Goal: Transaction & Acquisition: Book appointment/travel/reservation

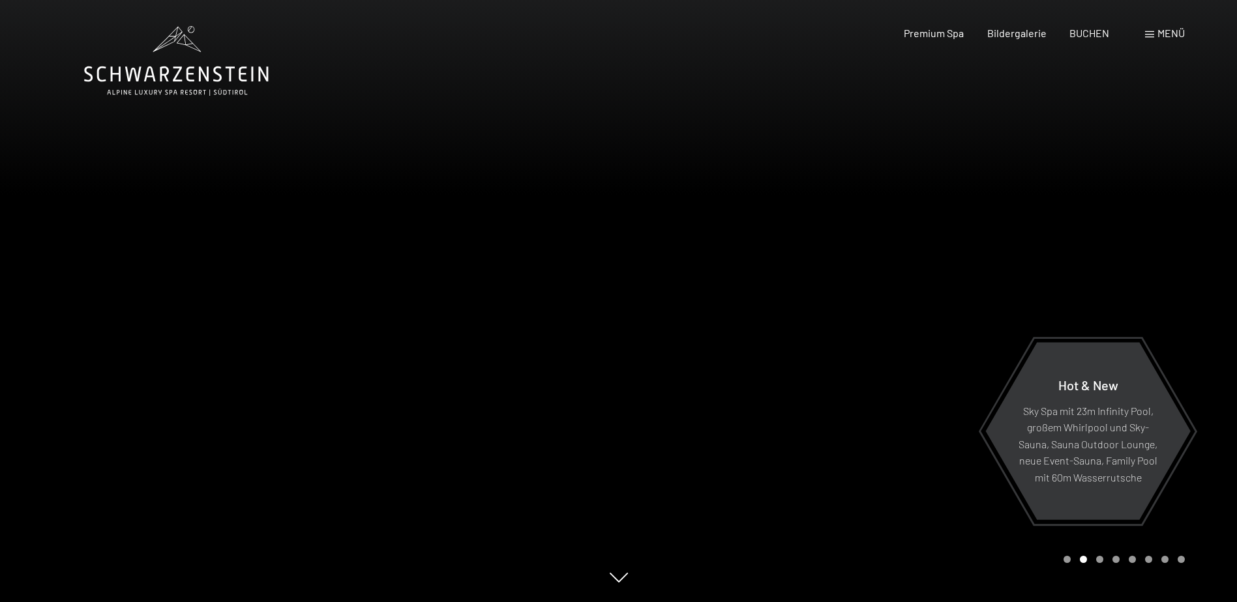
drag, startPoint x: 1166, startPoint y: 31, endPoint x: 1151, endPoint y: 46, distance: 21.2
click at [1166, 31] on span "Menü" at bounding box center [1170, 33] width 27 height 12
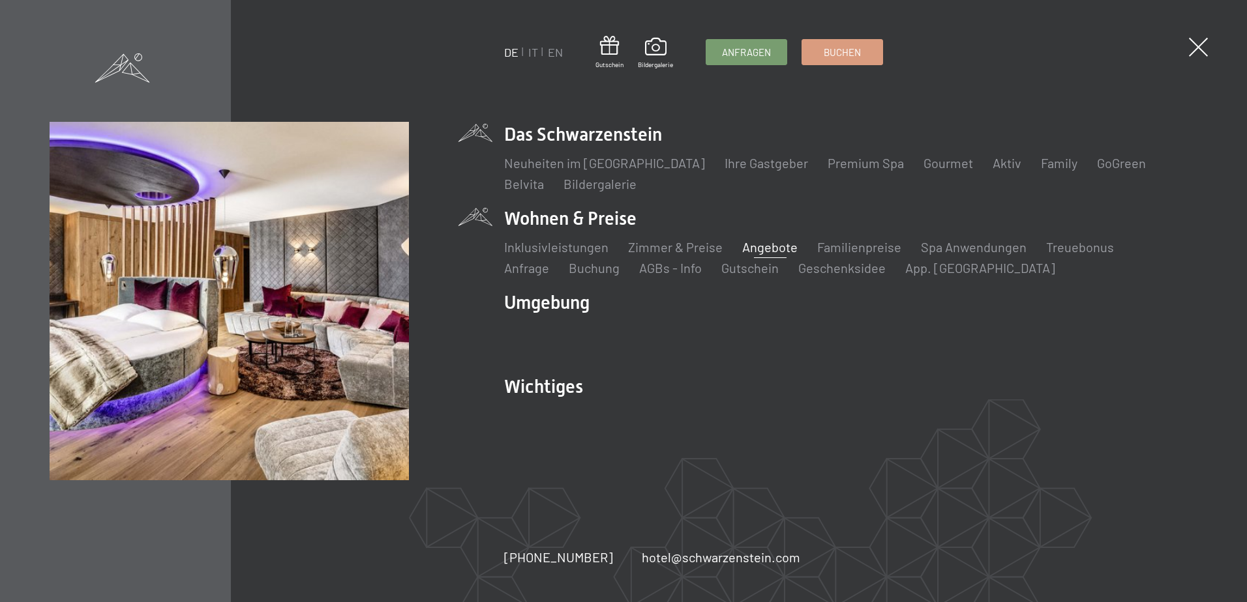
click at [779, 244] on link "Angebote" at bounding box center [769, 247] width 55 height 16
click at [770, 248] on link "Angebote" at bounding box center [769, 247] width 55 height 16
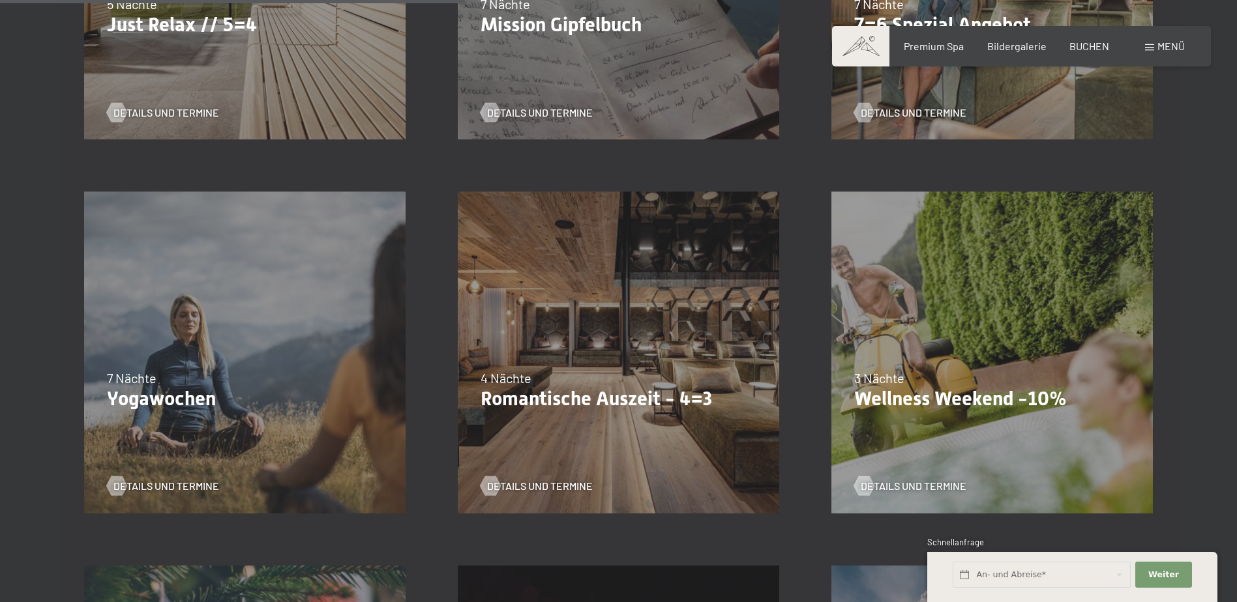
scroll to position [978, 0]
click at [544, 487] on span "Details und Termine" at bounding box center [553, 485] width 106 height 14
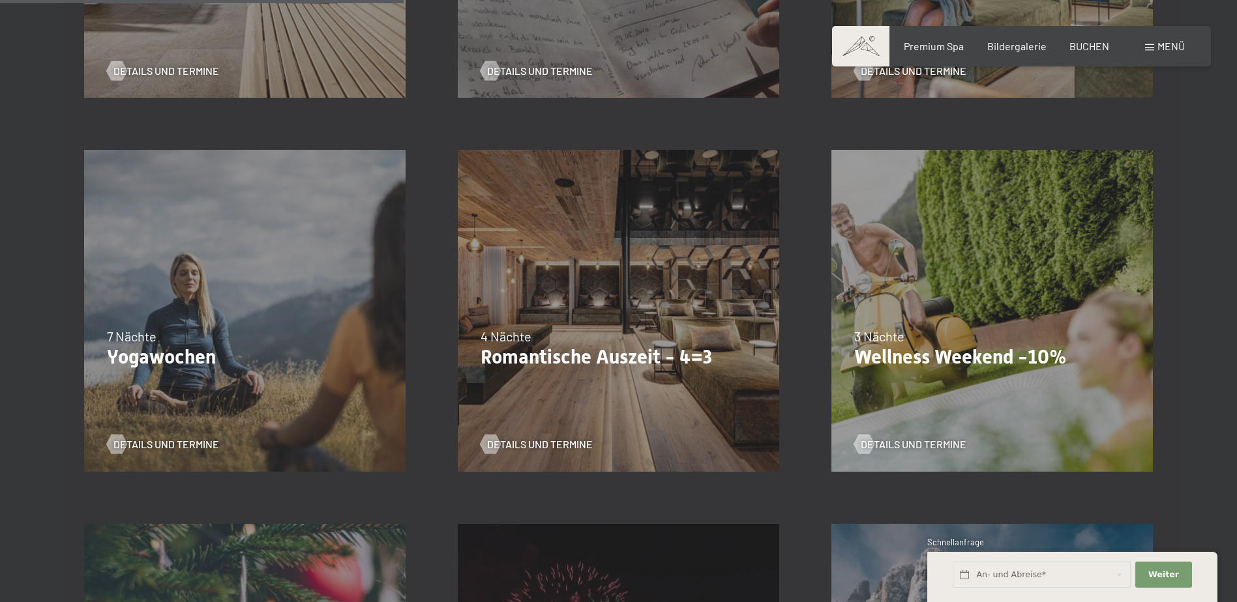
scroll to position [1043, 0]
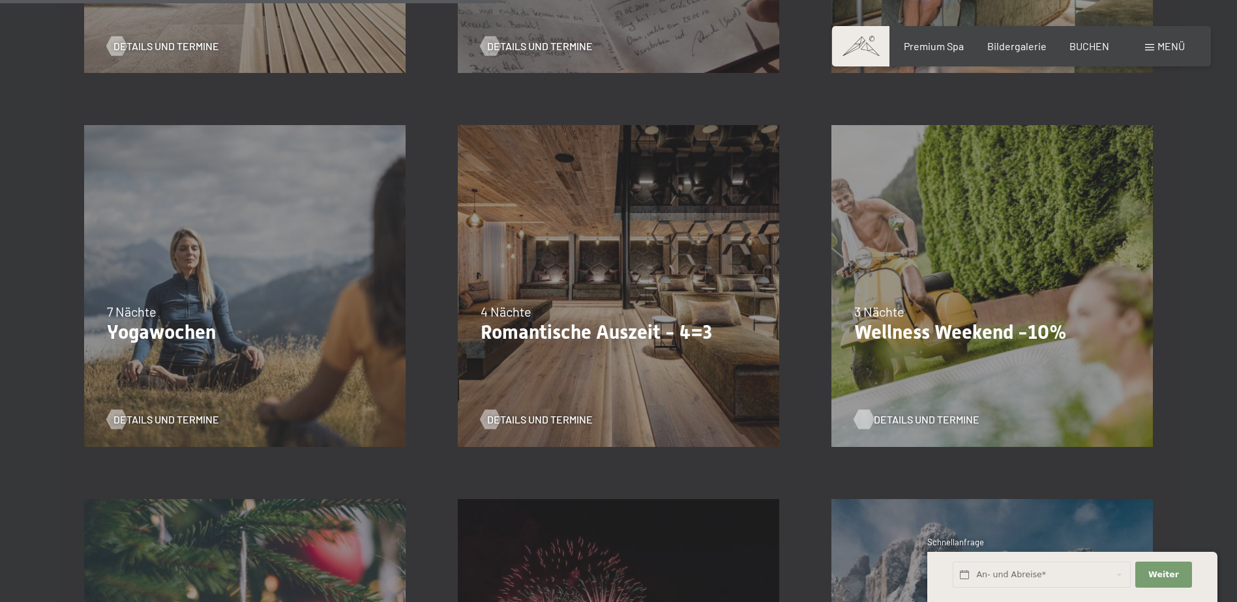
click at [874, 420] on span "Details und Termine" at bounding box center [927, 420] width 106 height 14
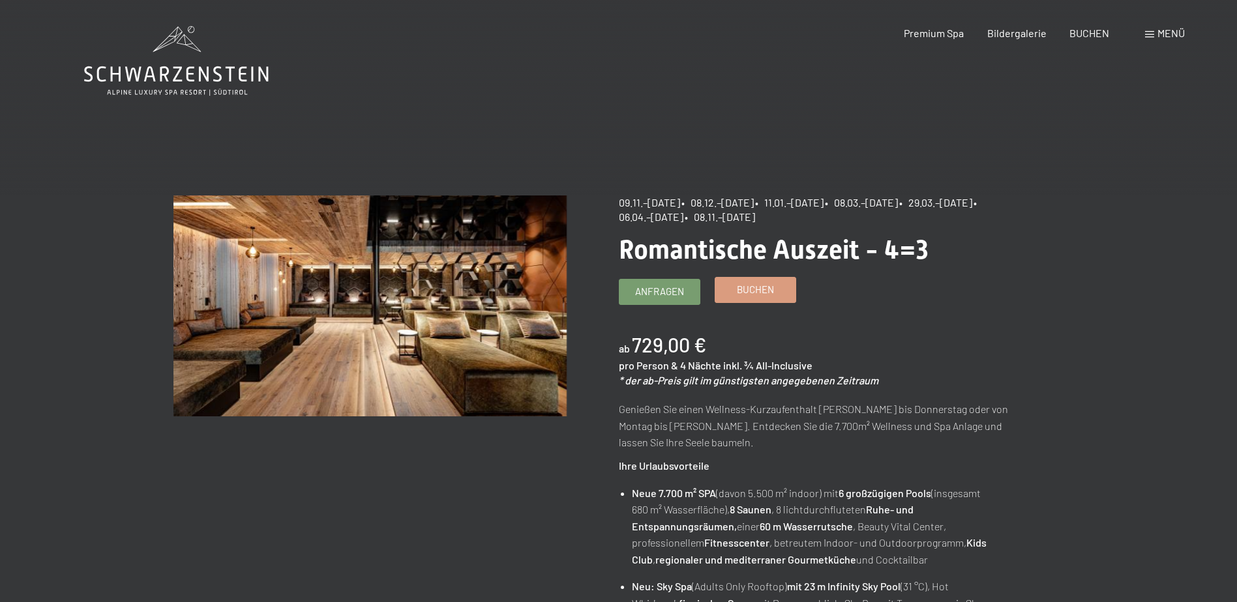
click at [758, 293] on span "Buchen" at bounding box center [755, 290] width 37 height 14
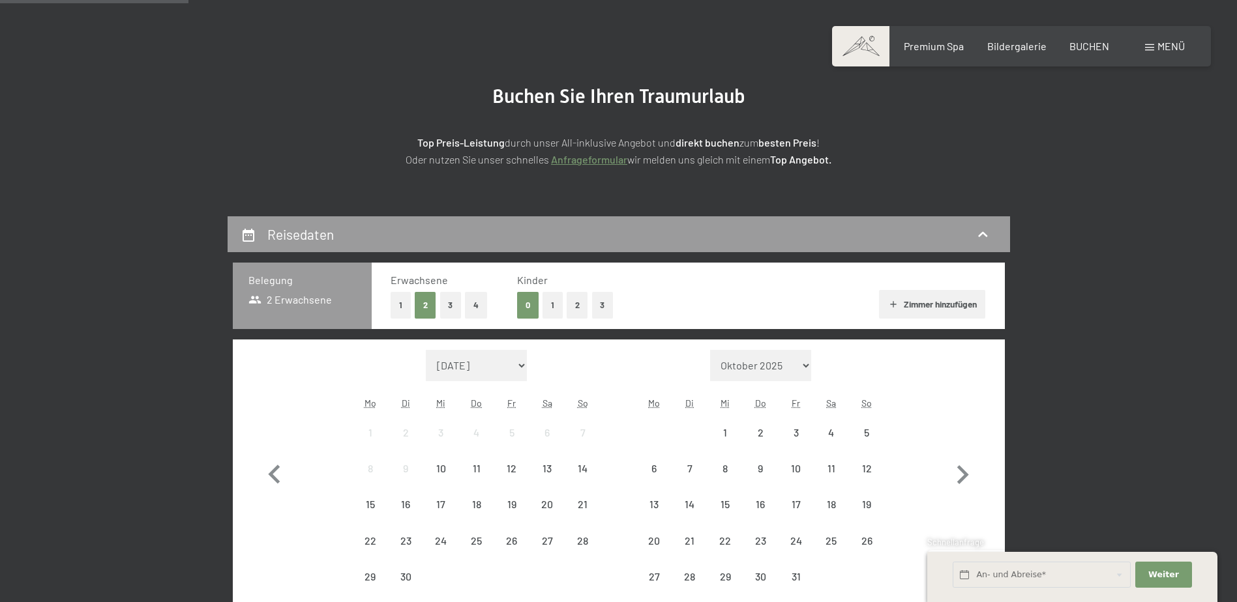
scroll to position [196, 0]
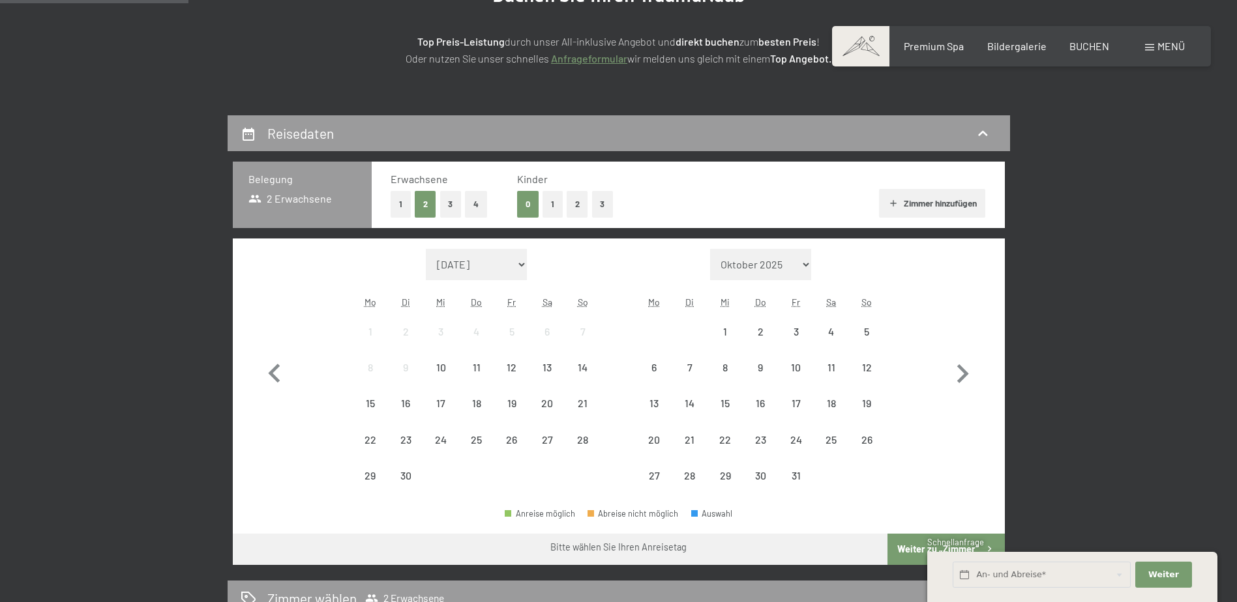
select select "[DATE]"
select select "2025-12-01"
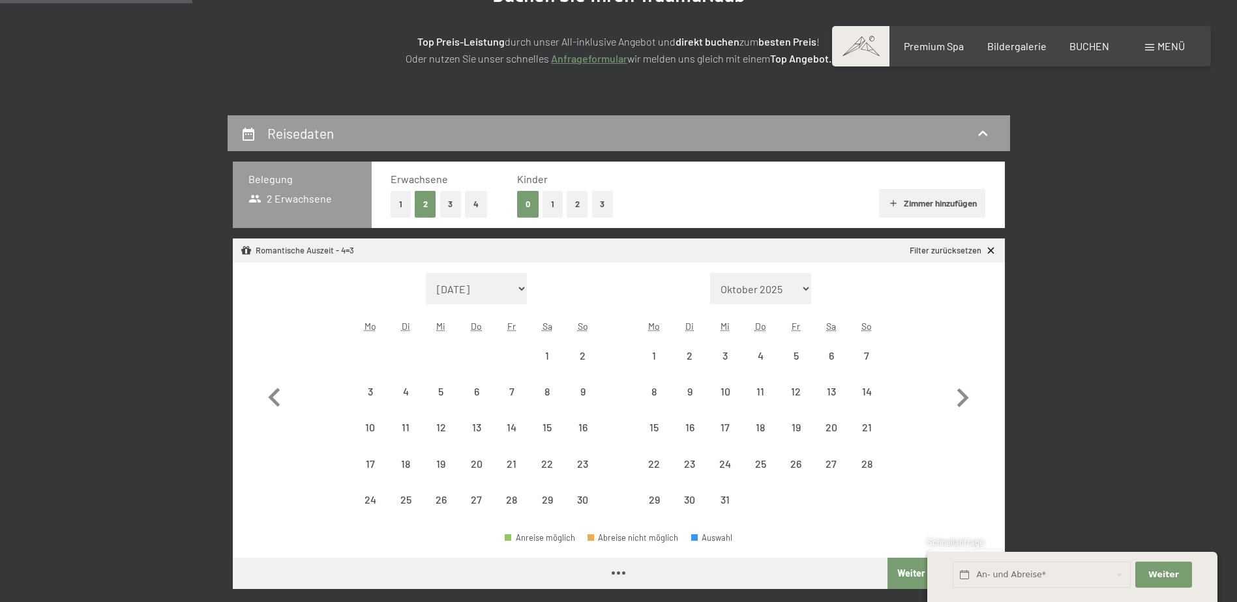
select select "[DATE]"
select select "2025-12-01"
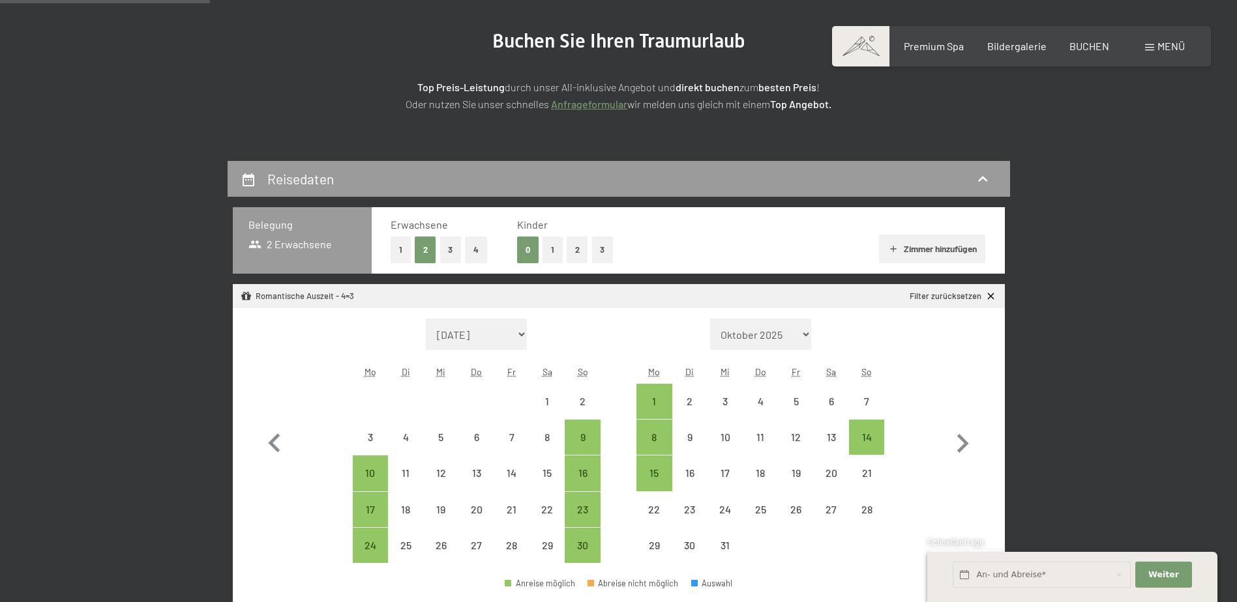
scroll to position [130, 0]
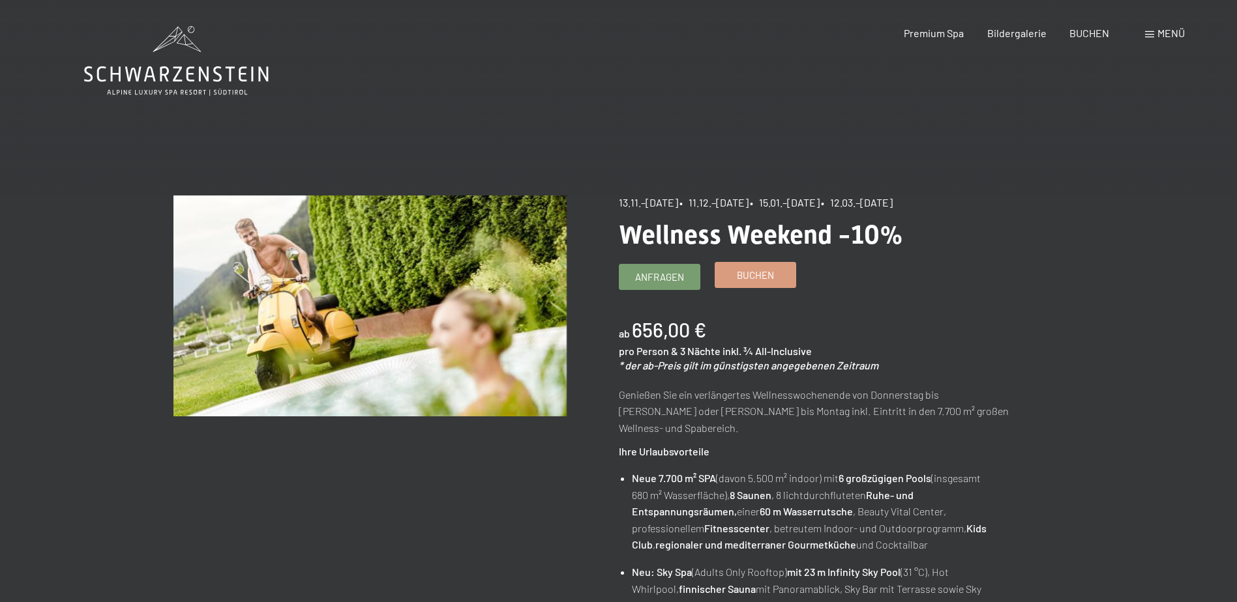
click at [742, 279] on span "Buchen" at bounding box center [755, 276] width 37 height 14
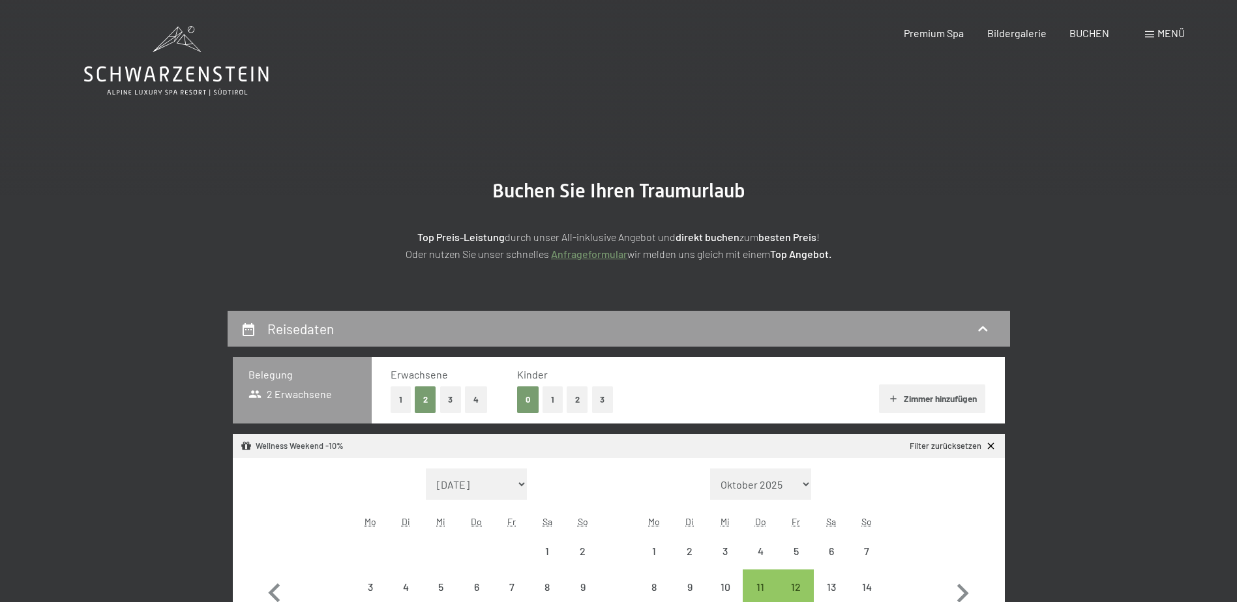
select select "2025-11-01"
select select "2025-12-01"
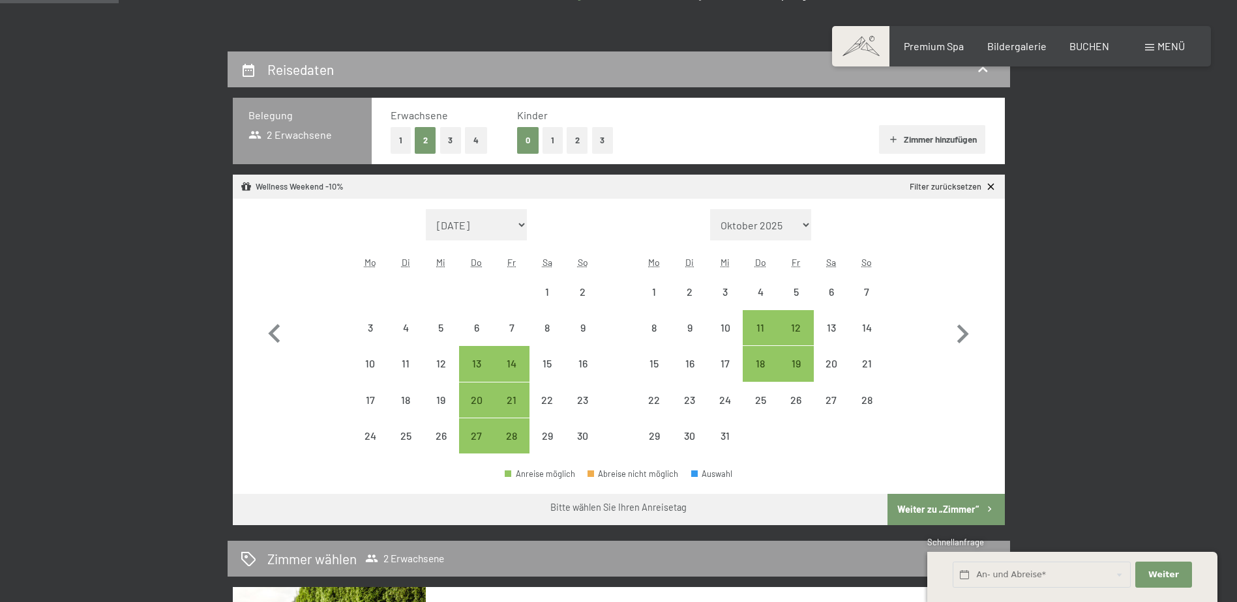
scroll to position [261, 0]
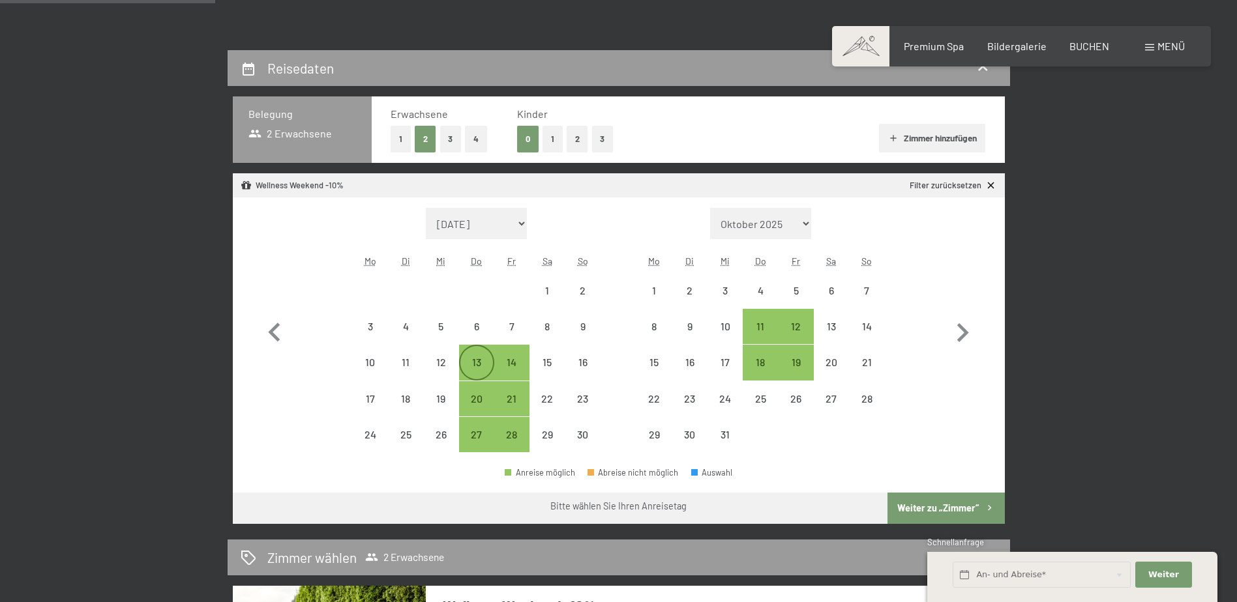
click at [476, 360] on div "13" at bounding box center [476, 373] width 33 height 33
select select "[DATE]"
select select "2025-12-01"
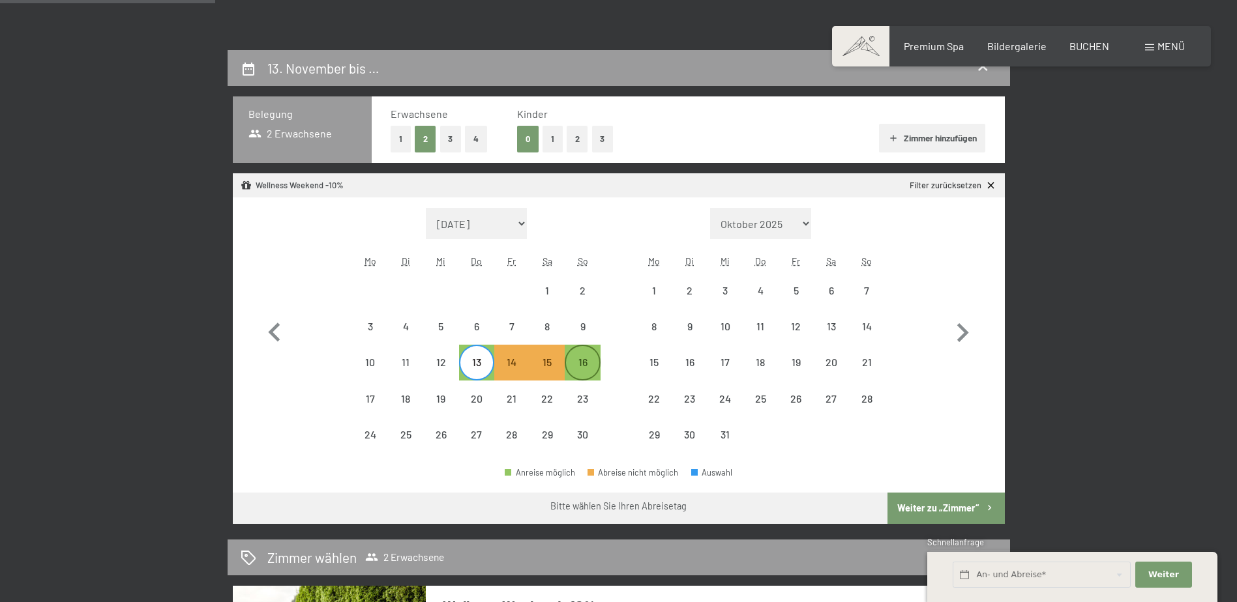
click at [582, 373] on div "16" at bounding box center [582, 373] width 33 height 33
select select "[DATE]"
select select "2025-12-01"
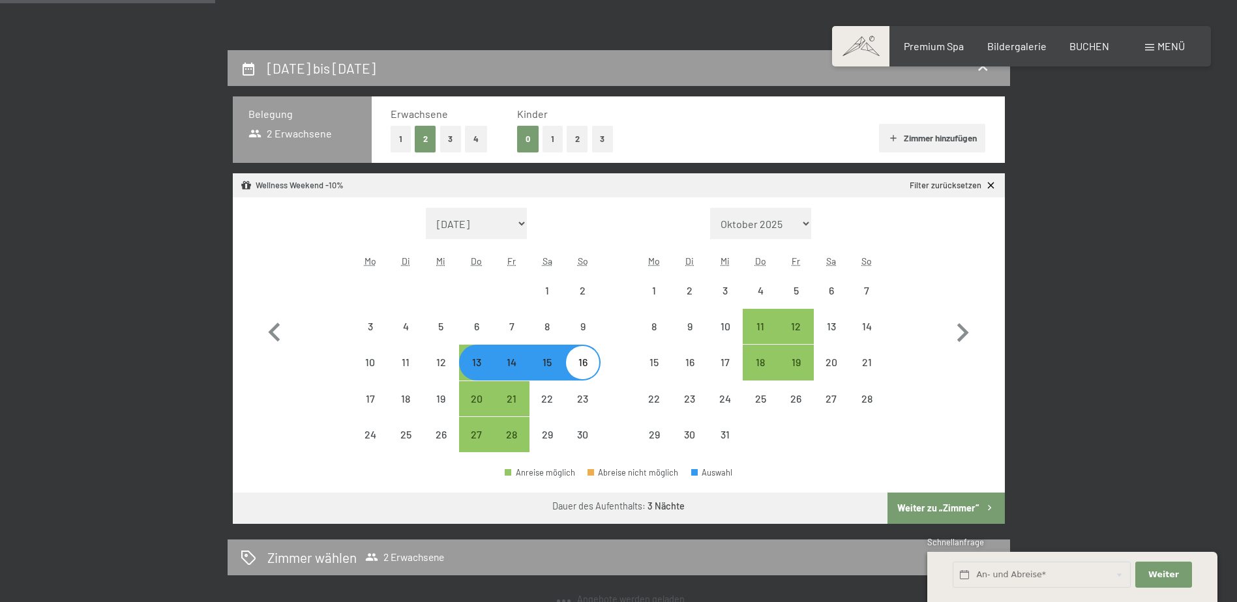
select select "[DATE]"
select select "2025-12-01"
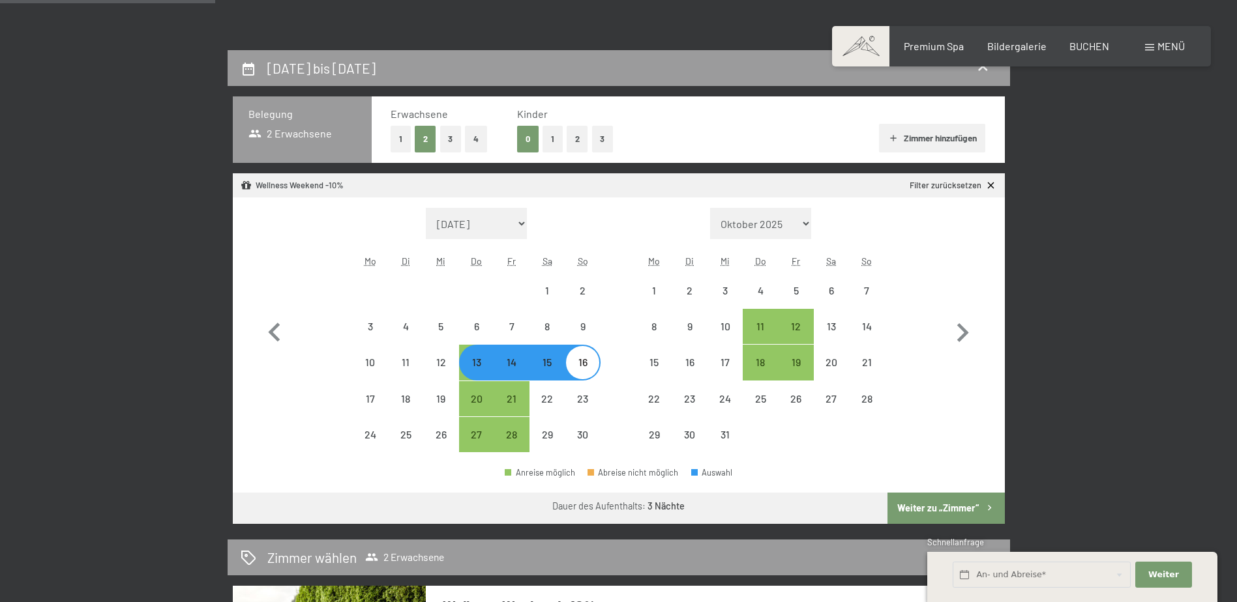
click at [949, 506] on button "Weiter zu „Zimmer“" at bounding box center [945, 508] width 117 height 31
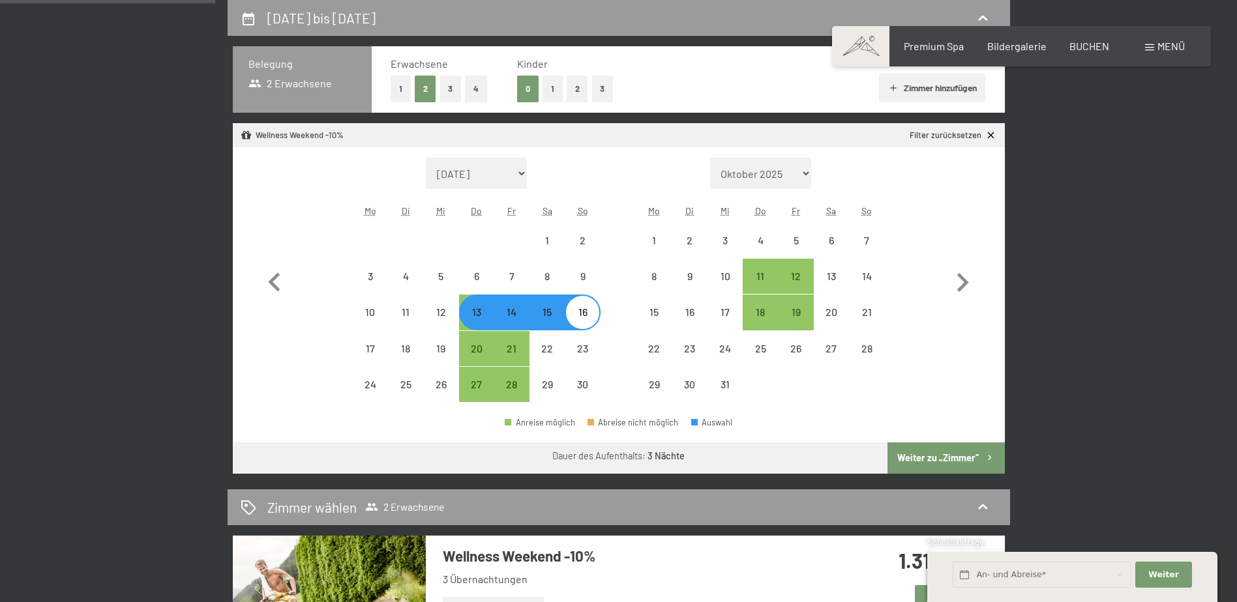
select select "[DATE]"
select select "2025-12-01"
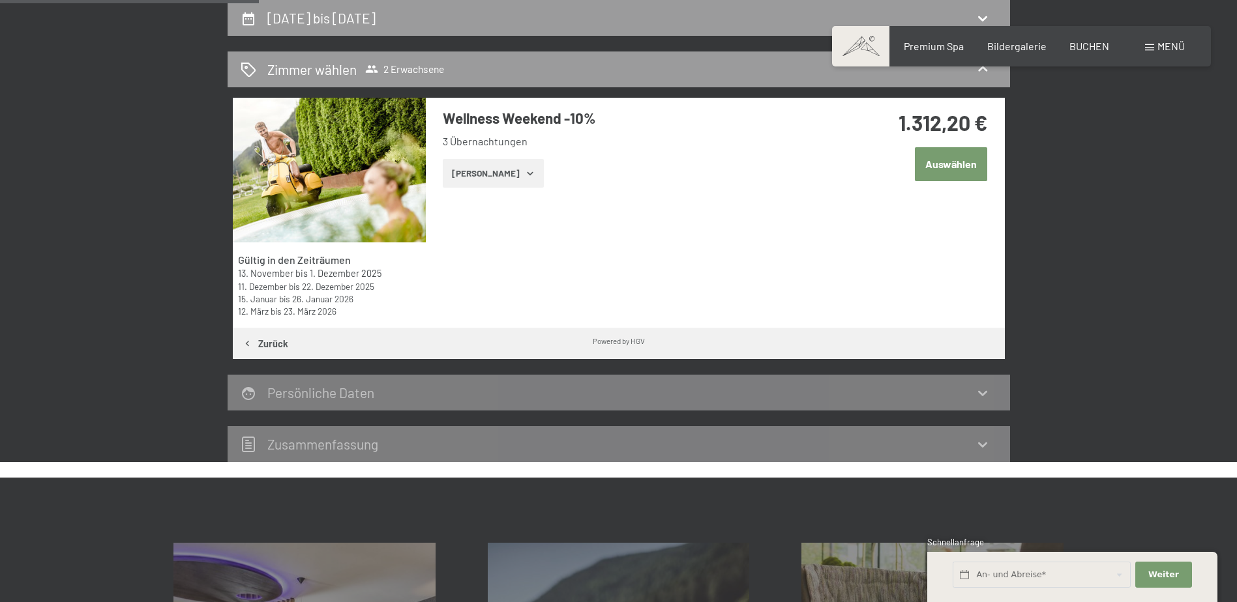
click at [458, 177] on button "Zeige Zimmer" at bounding box center [493, 173] width 101 height 29
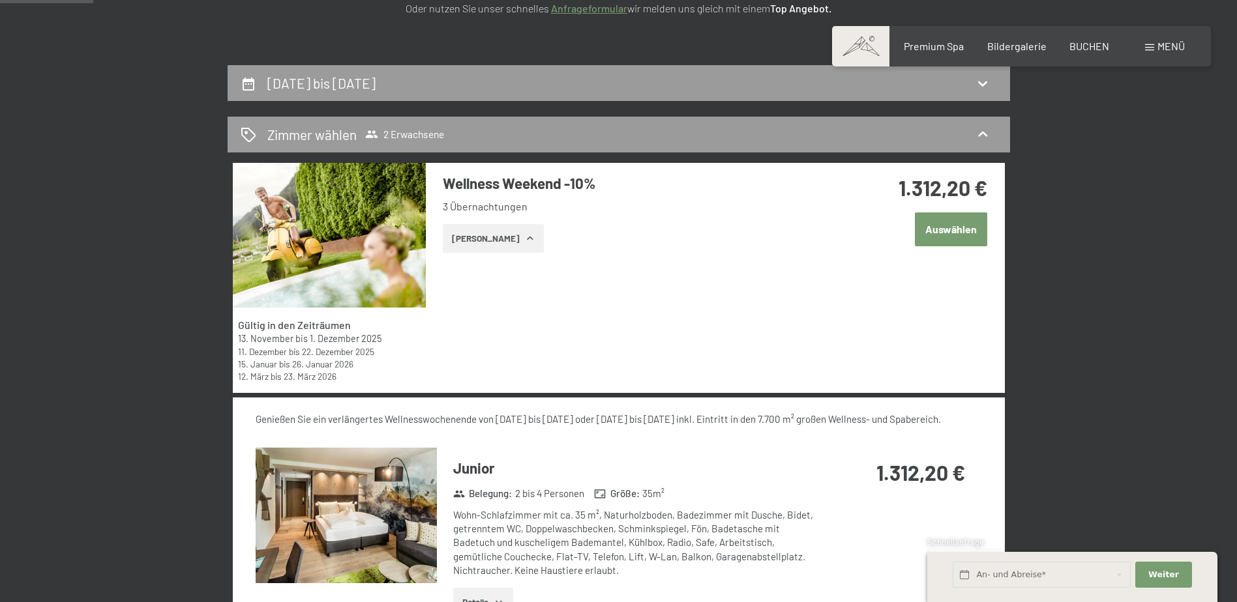
scroll to position [181, 0]
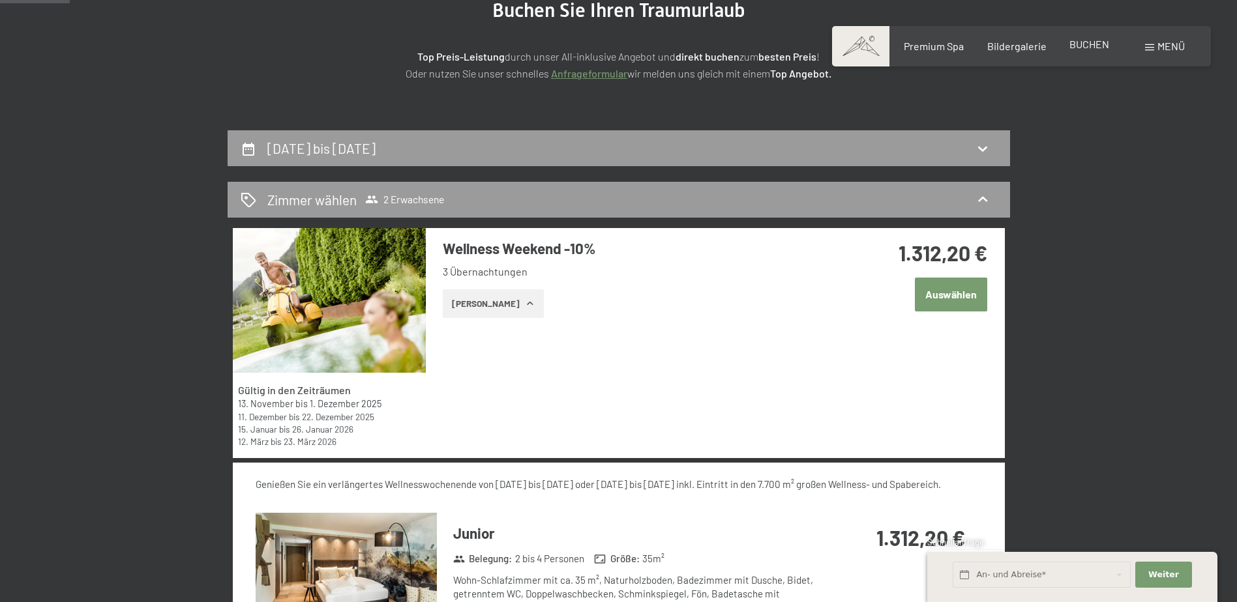
click at [1074, 41] on span "BUCHEN" at bounding box center [1089, 44] width 40 height 12
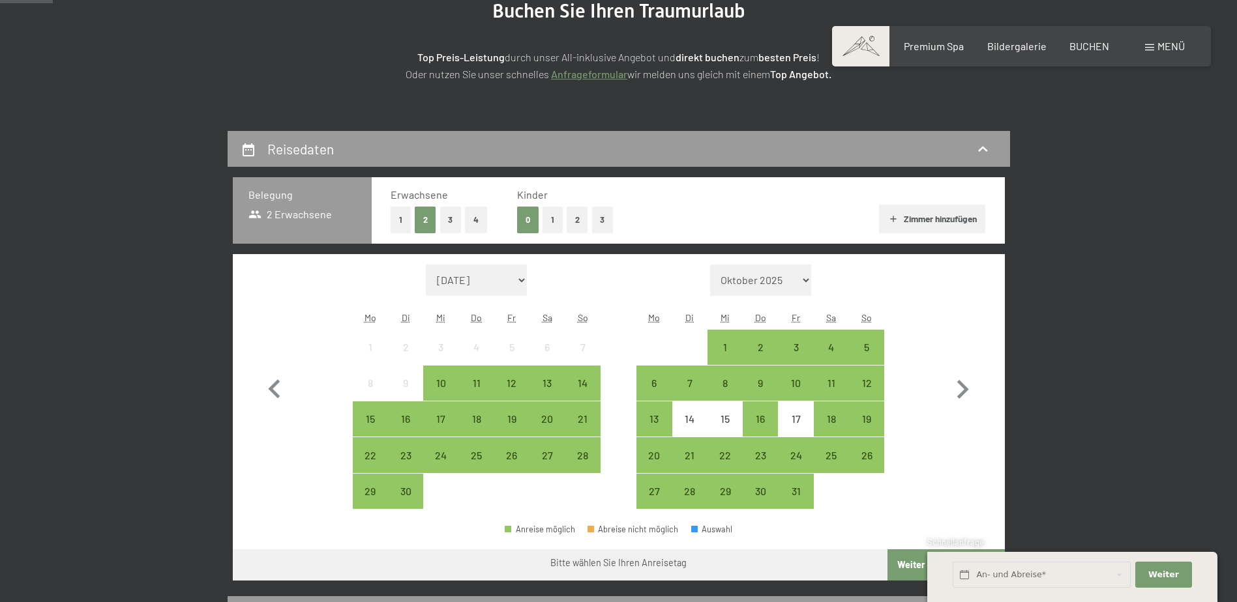
scroll to position [196, 0]
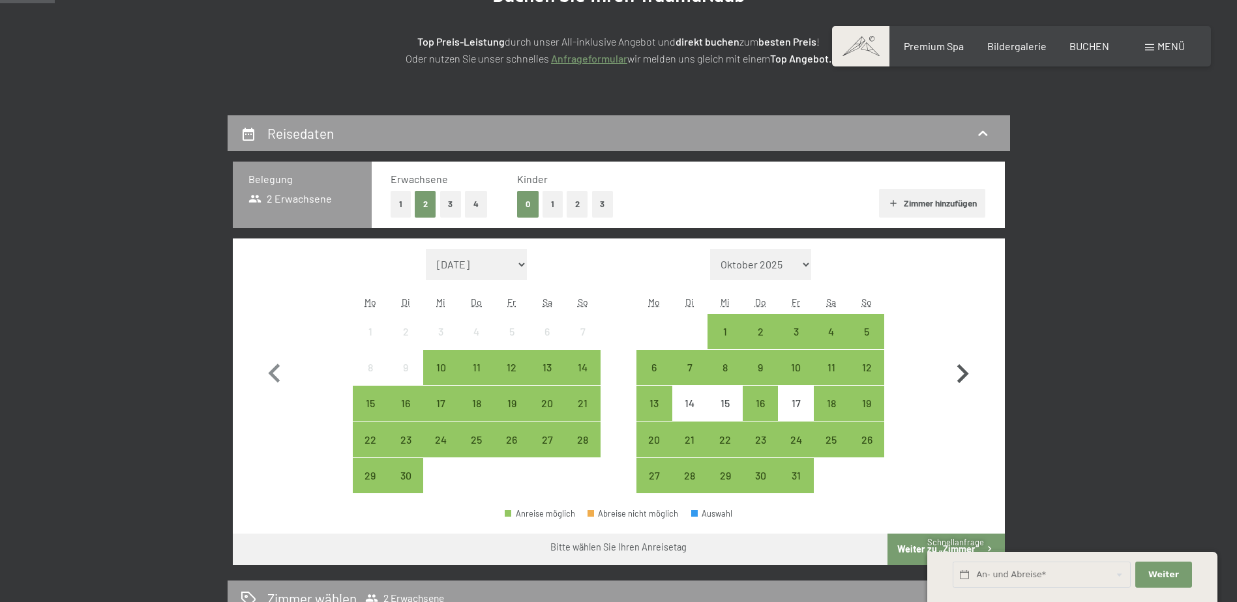
click at [955, 370] on icon "button" at bounding box center [962, 374] width 38 height 38
select select "[DATE]"
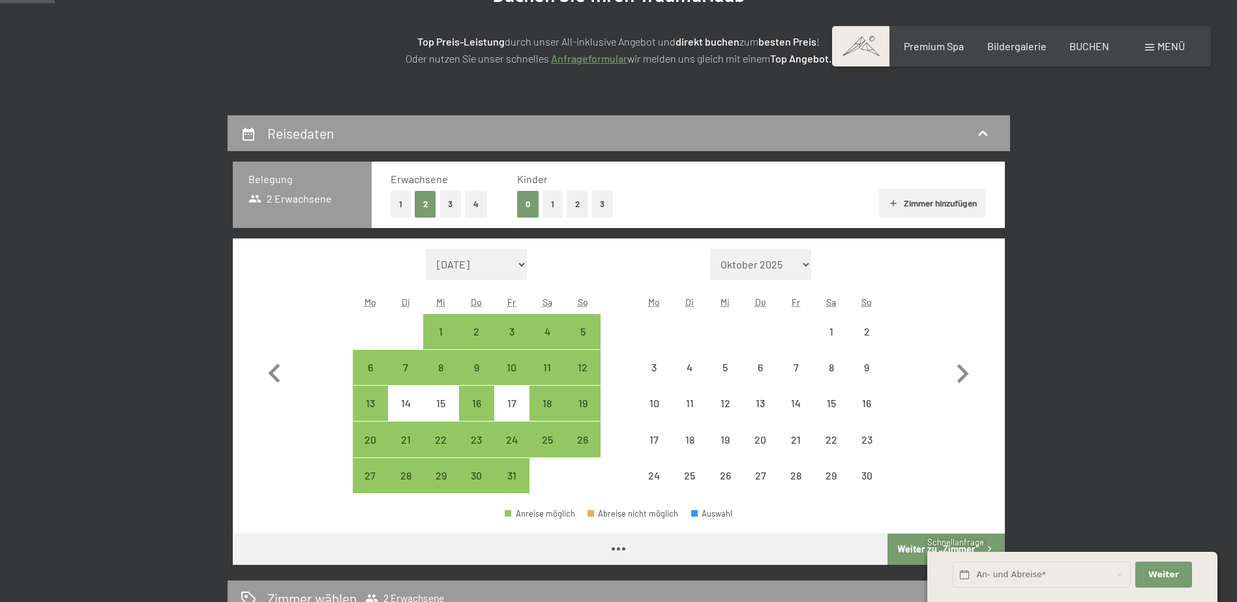
select select "[DATE]"
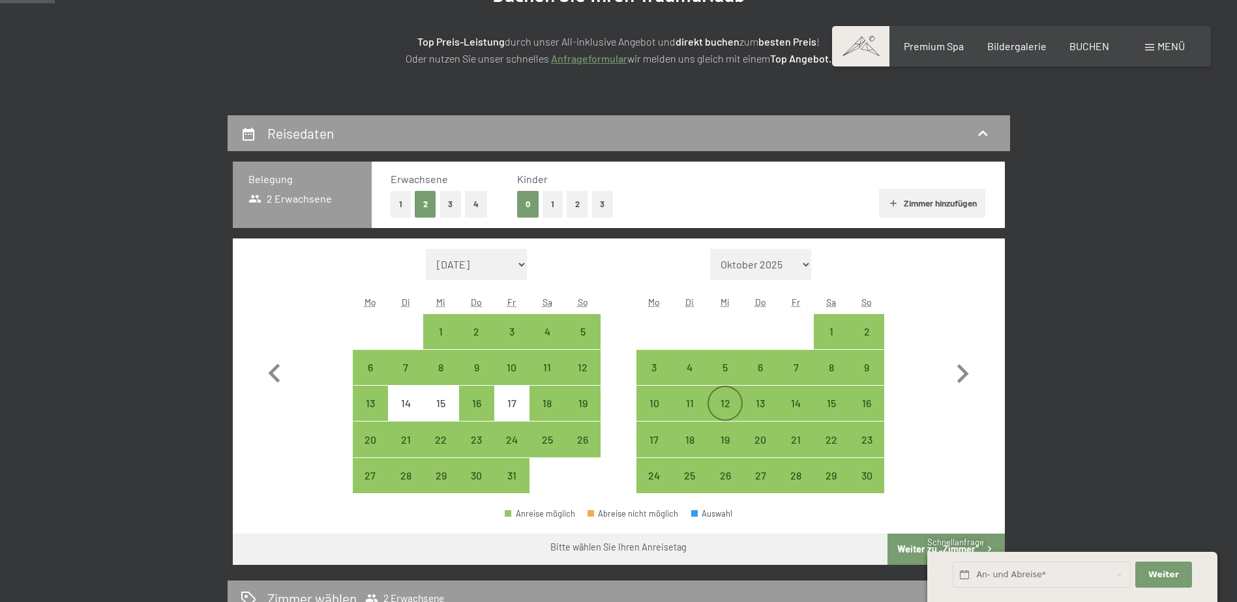
click at [721, 400] on div "12" at bounding box center [725, 414] width 33 height 33
select select "[DATE]"
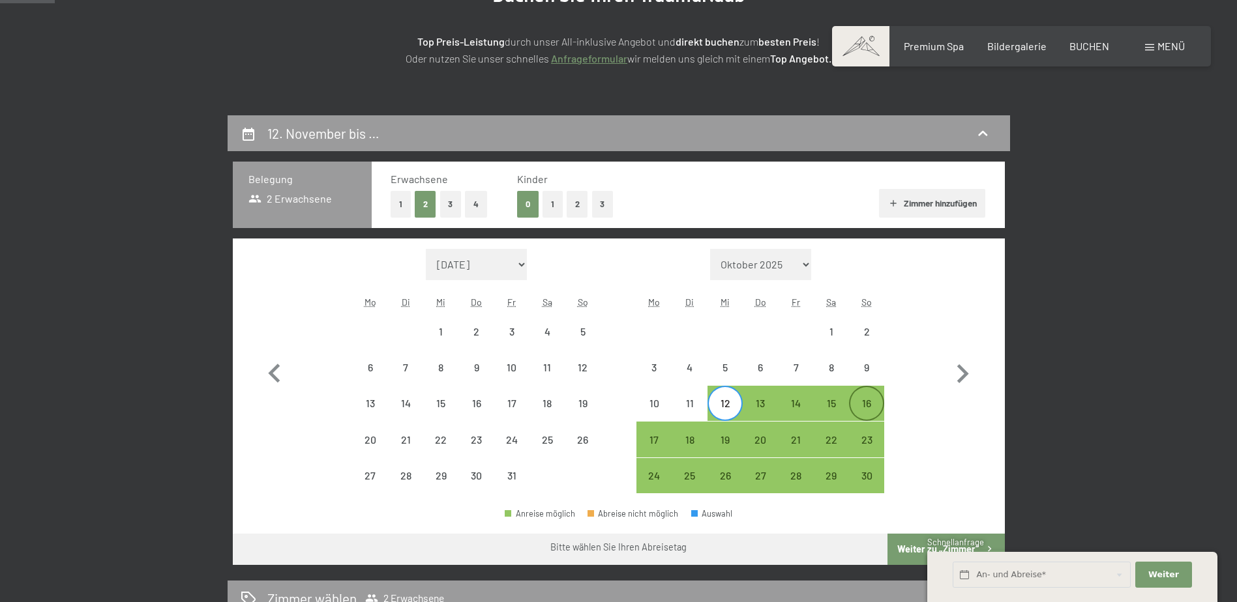
click at [870, 405] on div "16" at bounding box center [866, 414] width 33 height 33
select select "[DATE]"
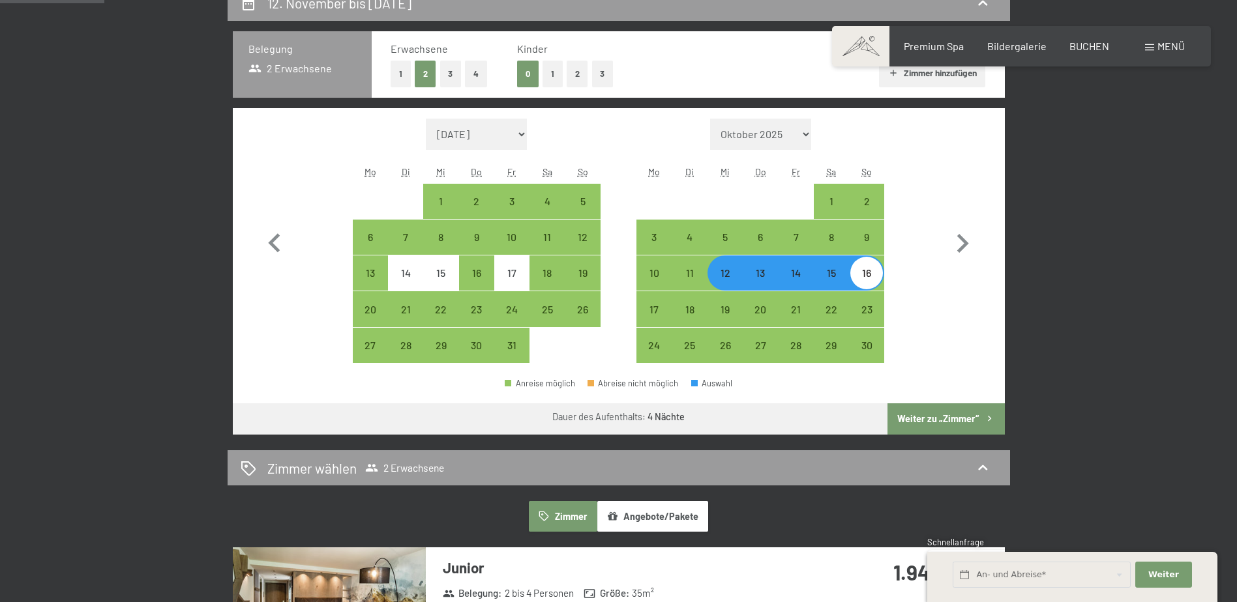
click at [942, 415] on button "Weiter zu „Zimmer“" at bounding box center [945, 419] width 117 height 31
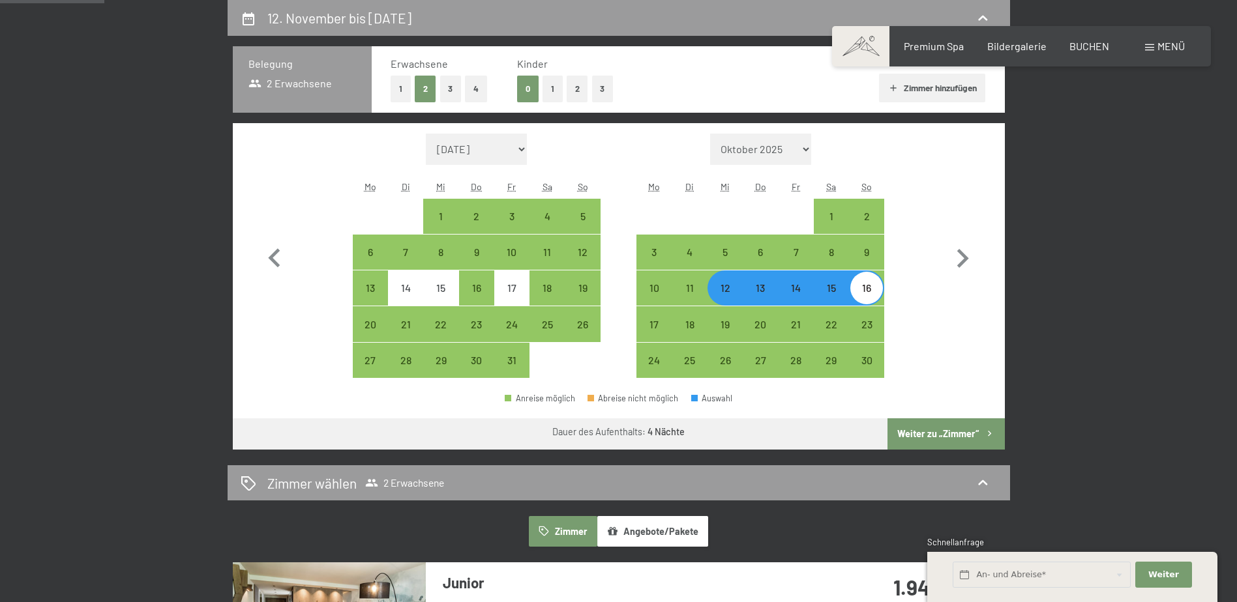
select select "[DATE]"
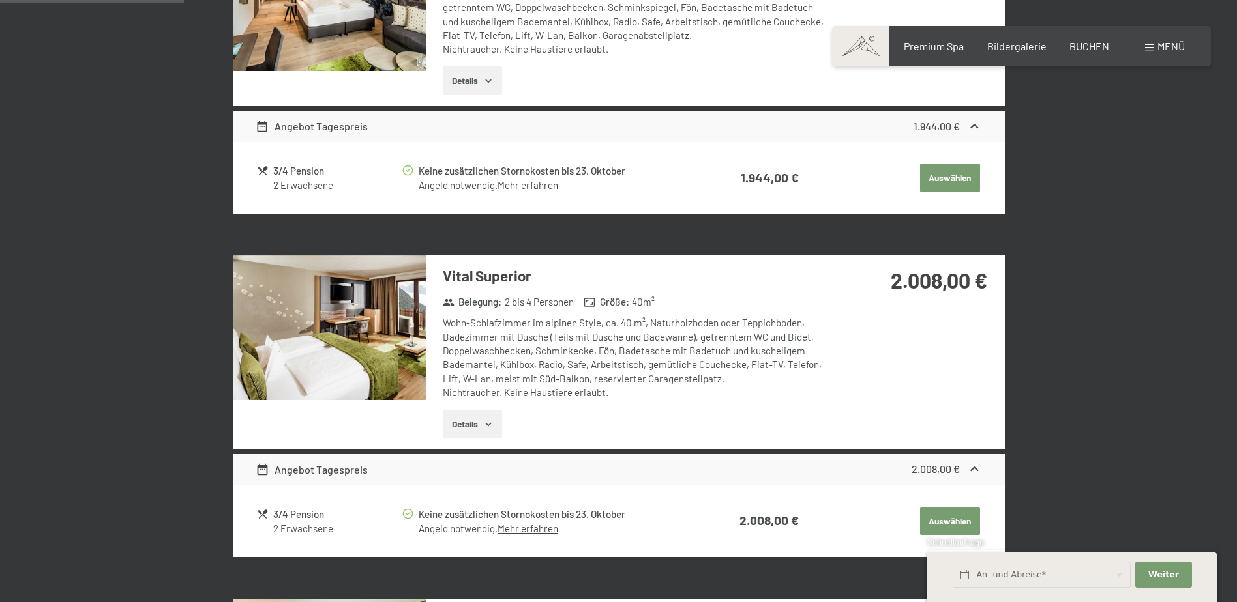
scroll to position [572, 0]
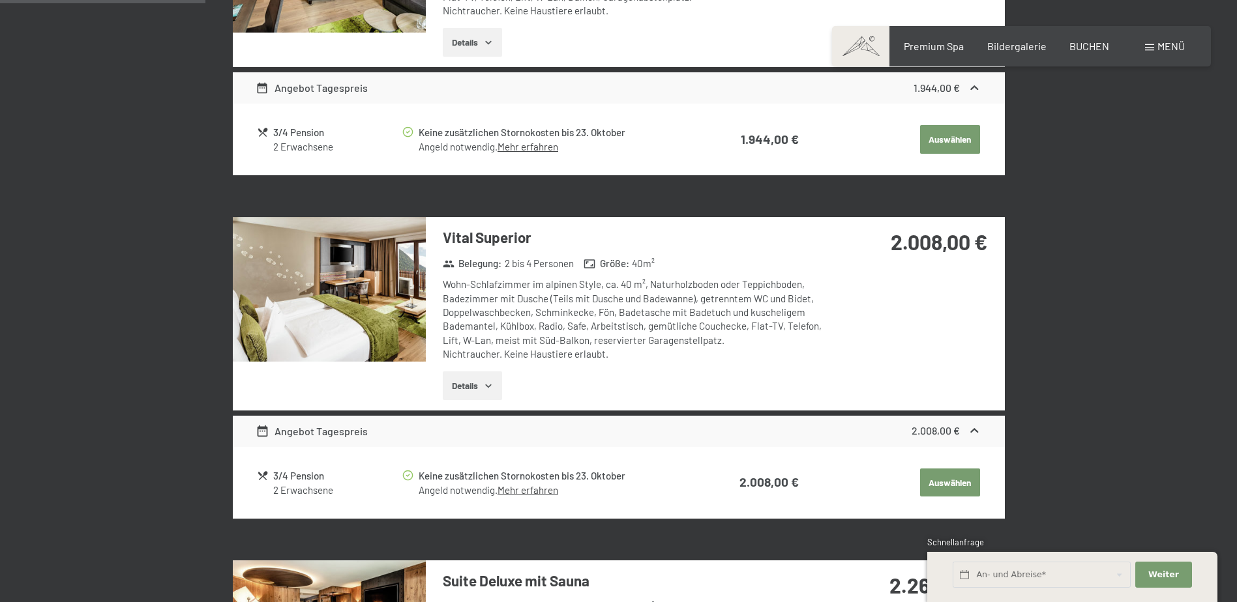
click at [975, 426] on icon at bounding box center [974, 431] width 14 height 14
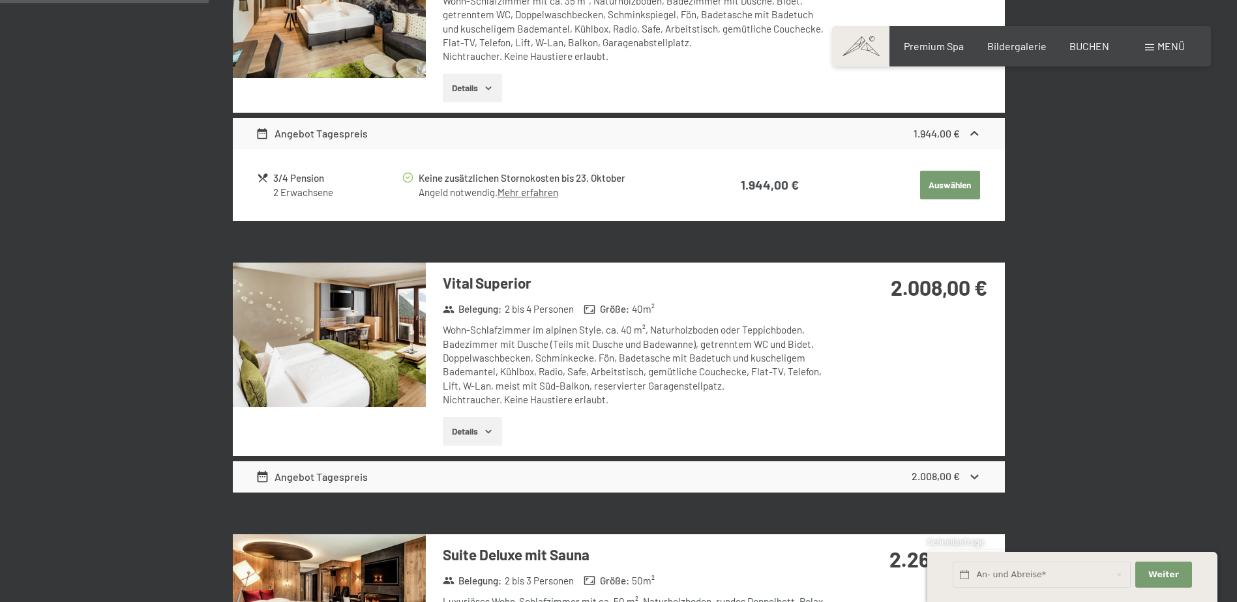
scroll to position [246, 0]
